Goal: Find specific page/section: Find specific page/section

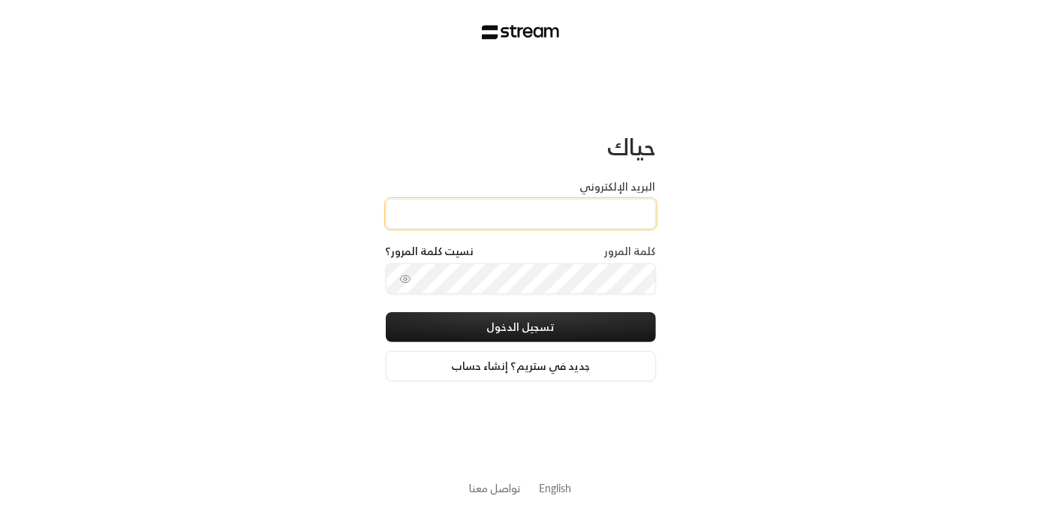
type input "[EMAIL_ADDRESS][DOMAIN_NAME]"
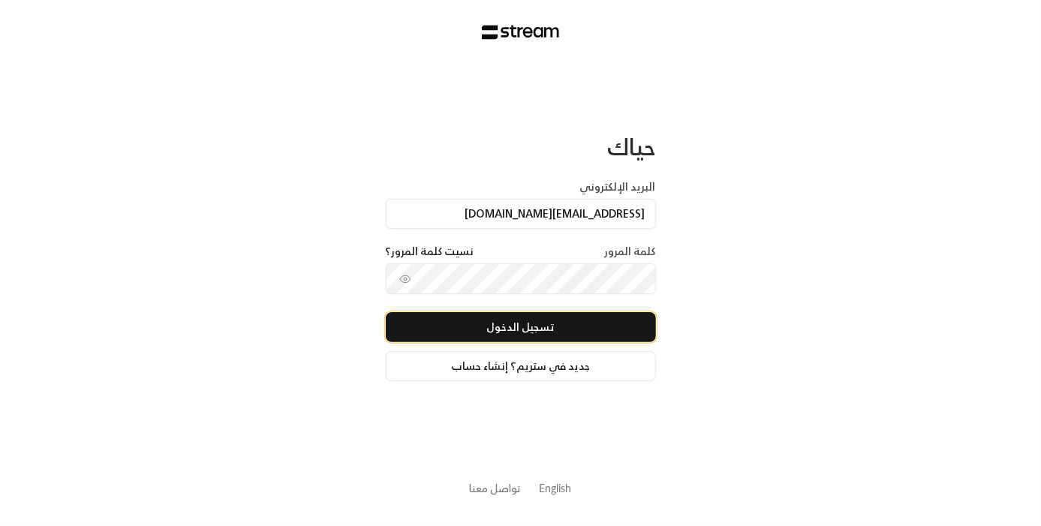
click at [540, 330] on button "تسجيل الدخول" at bounding box center [521, 327] width 270 height 30
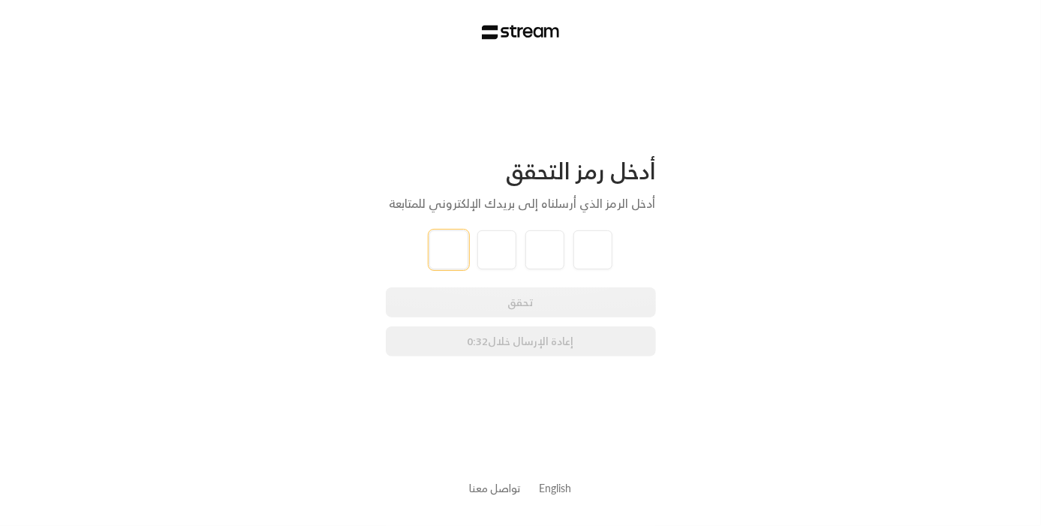
click at [459, 257] on input "tel" at bounding box center [448, 249] width 39 height 39
paste input "2"
type input "2"
type input "6"
type input "1"
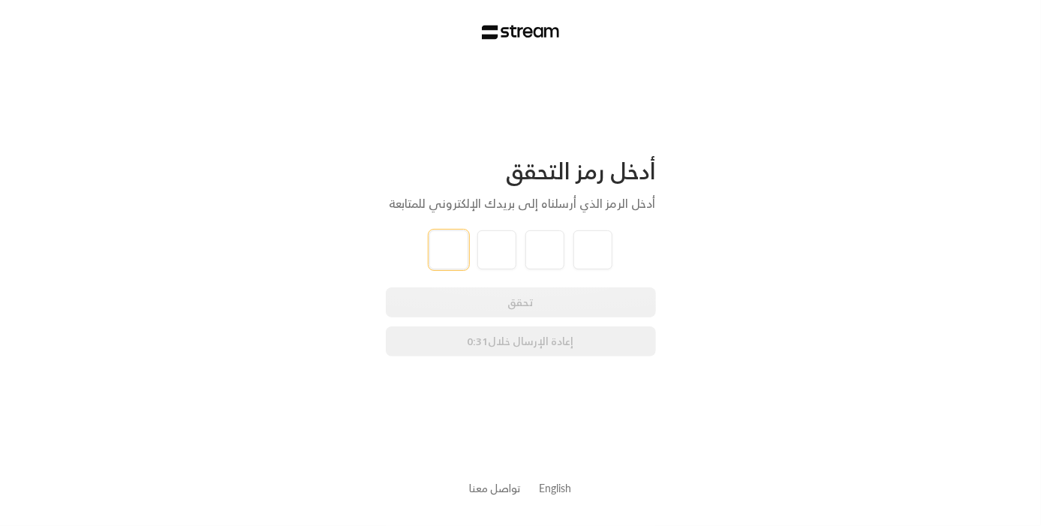
type input "3"
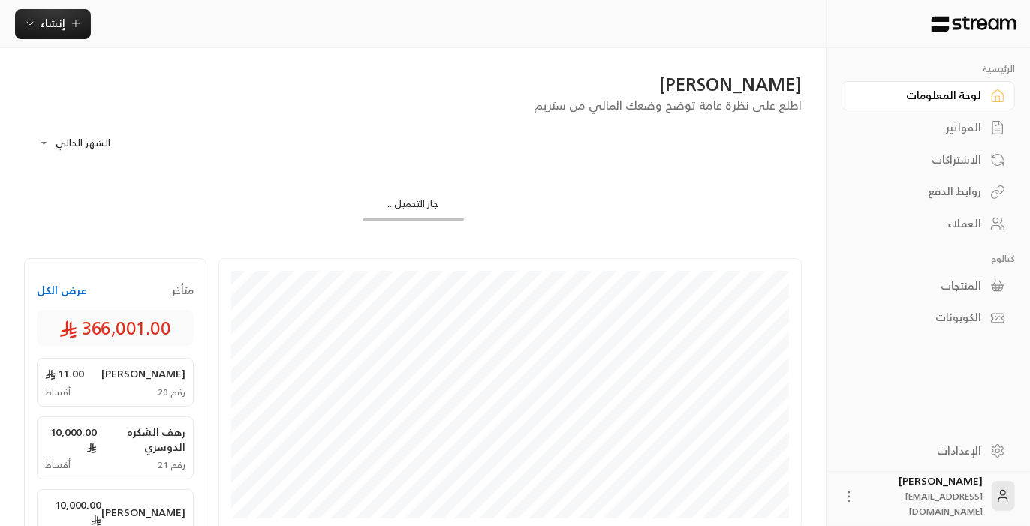
click at [963, 228] on div "العملاء" at bounding box center [920, 223] width 121 height 15
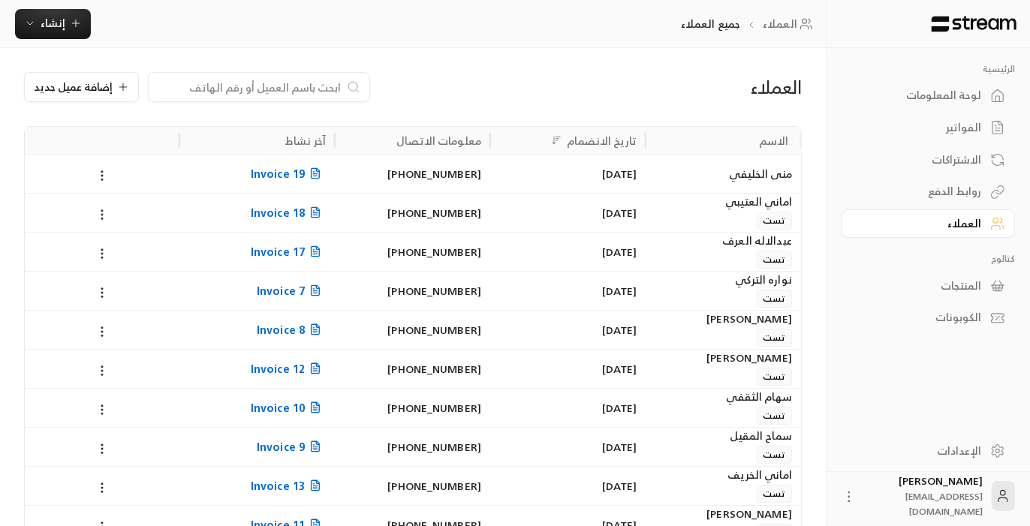
click at [275, 89] on input at bounding box center [249, 87] width 183 height 17
paste input "آمنه [PERSON_NAME]"
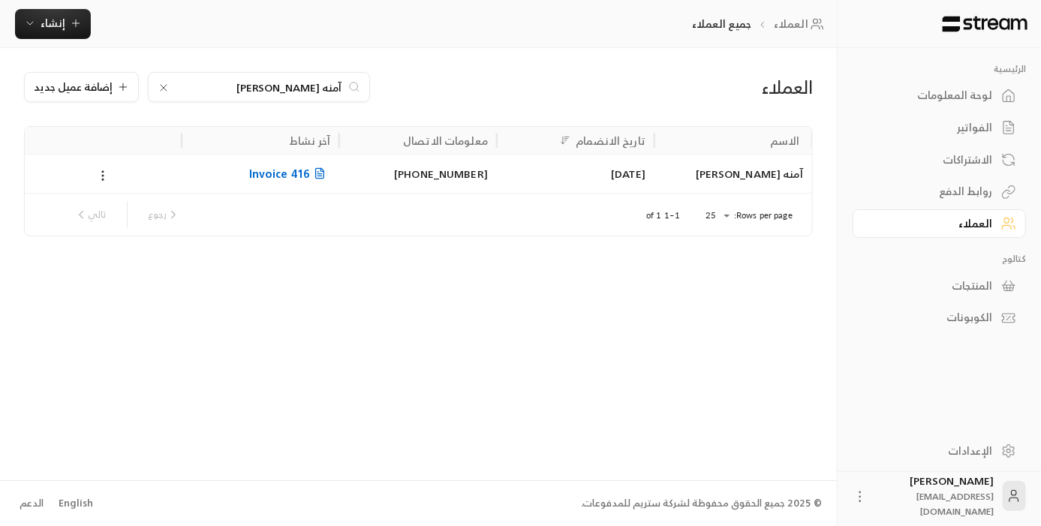
type input "آمنه [PERSON_NAME]"
click at [307, 175] on span "Invoice 416" at bounding box center [289, 173] width 81 height 19
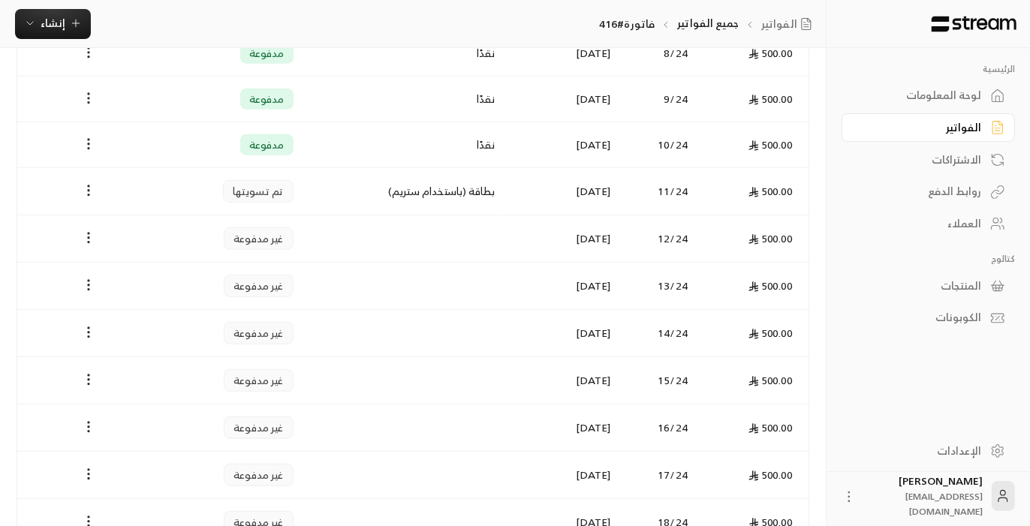
scroll to position [751, 0]
